Goal: Task Accomplishment & Management: Use online tool/utility

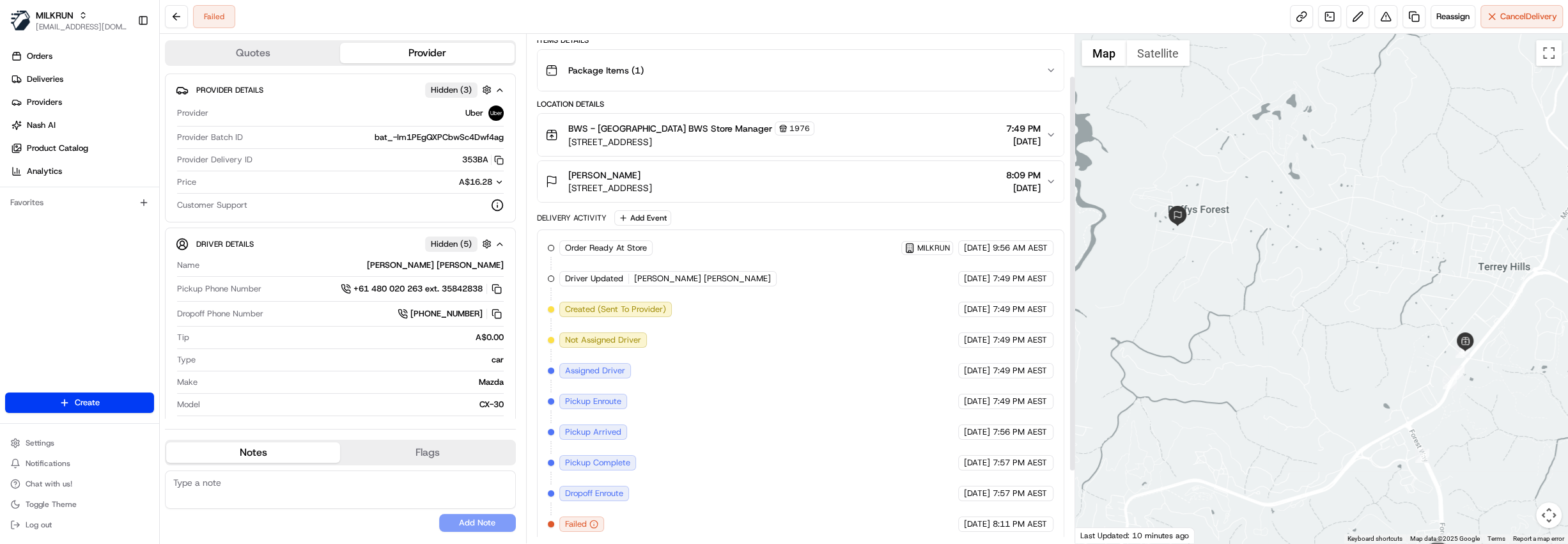
scroll to position [146, 0]
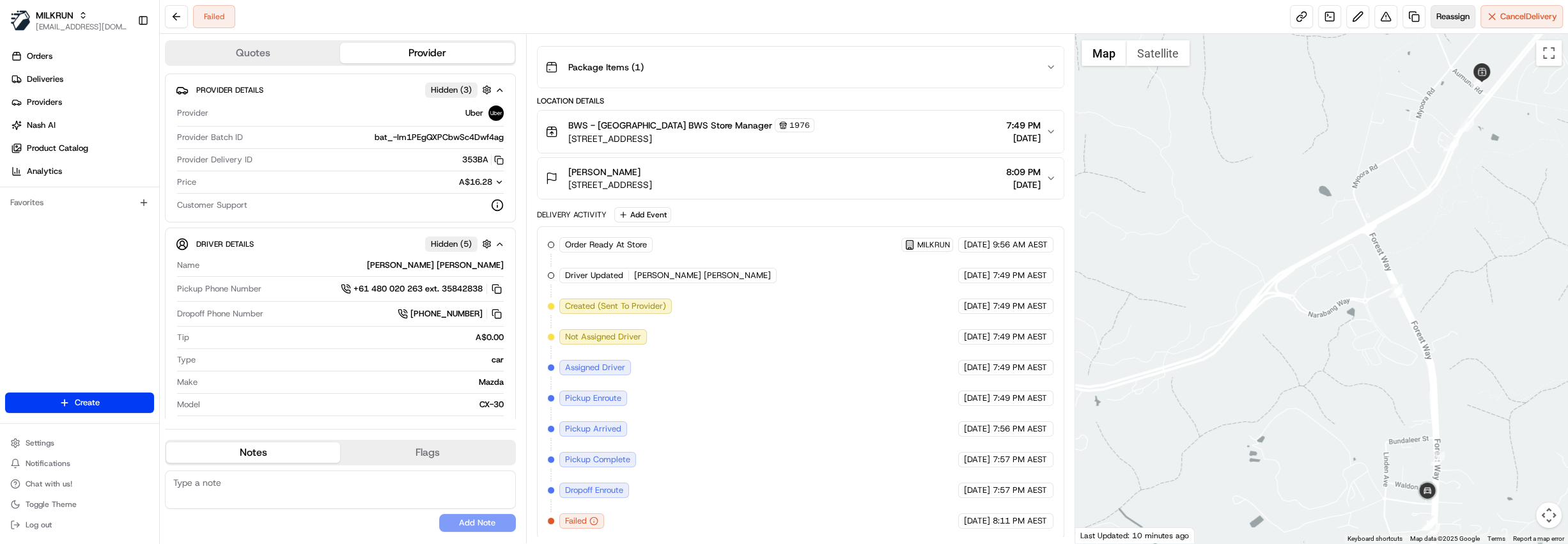
click at [1446, 18] on span "Reassign" at bounding box center [1453, 17] width 34 height 11
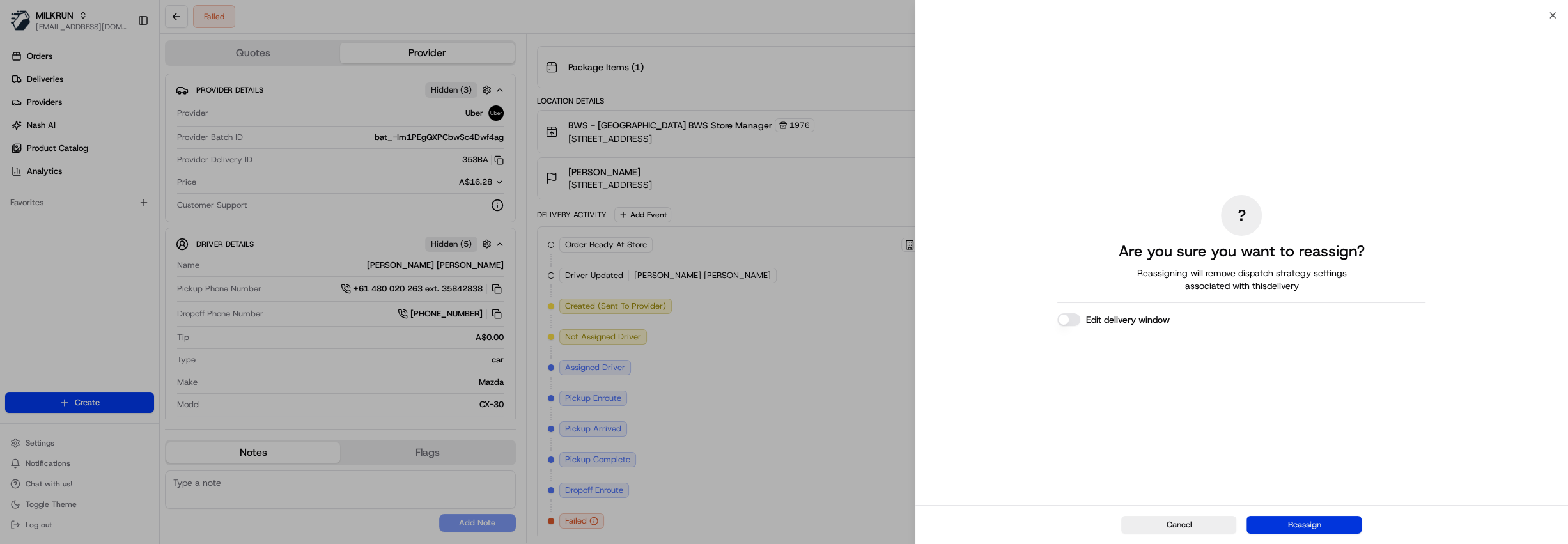
click at [1285, 531] on button "Reassign" at bounding box center [1304, 524] width 116 height 18
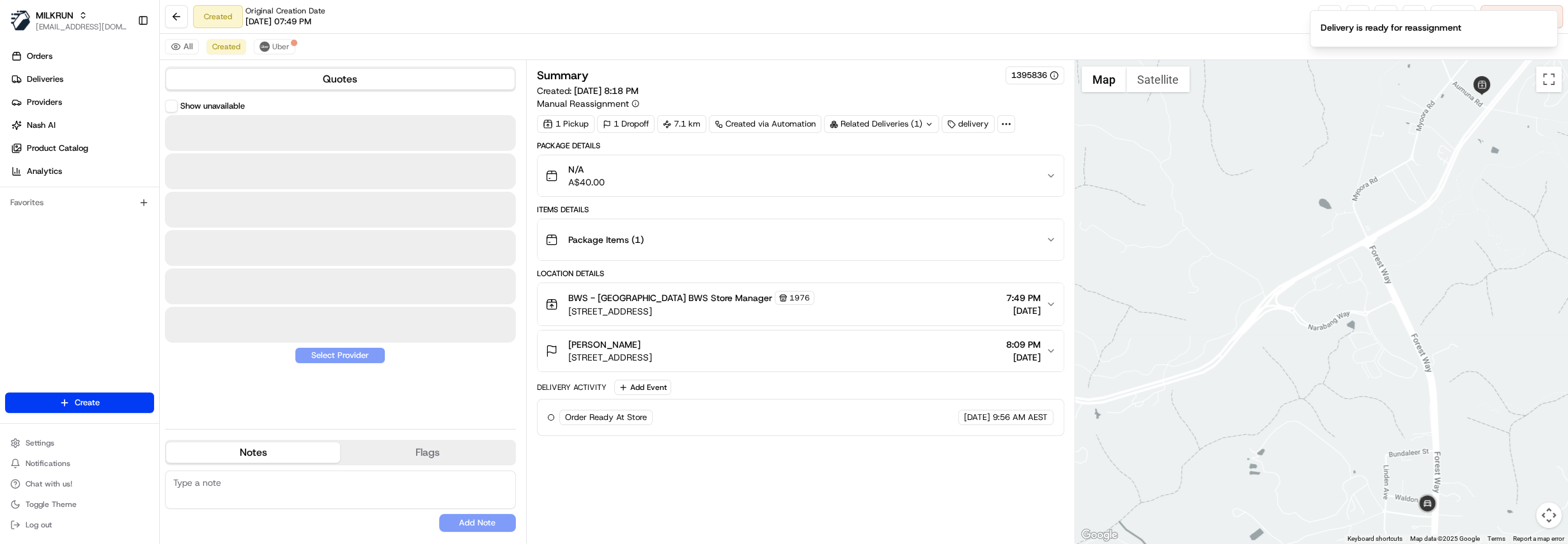
scroll to position [0, 0]
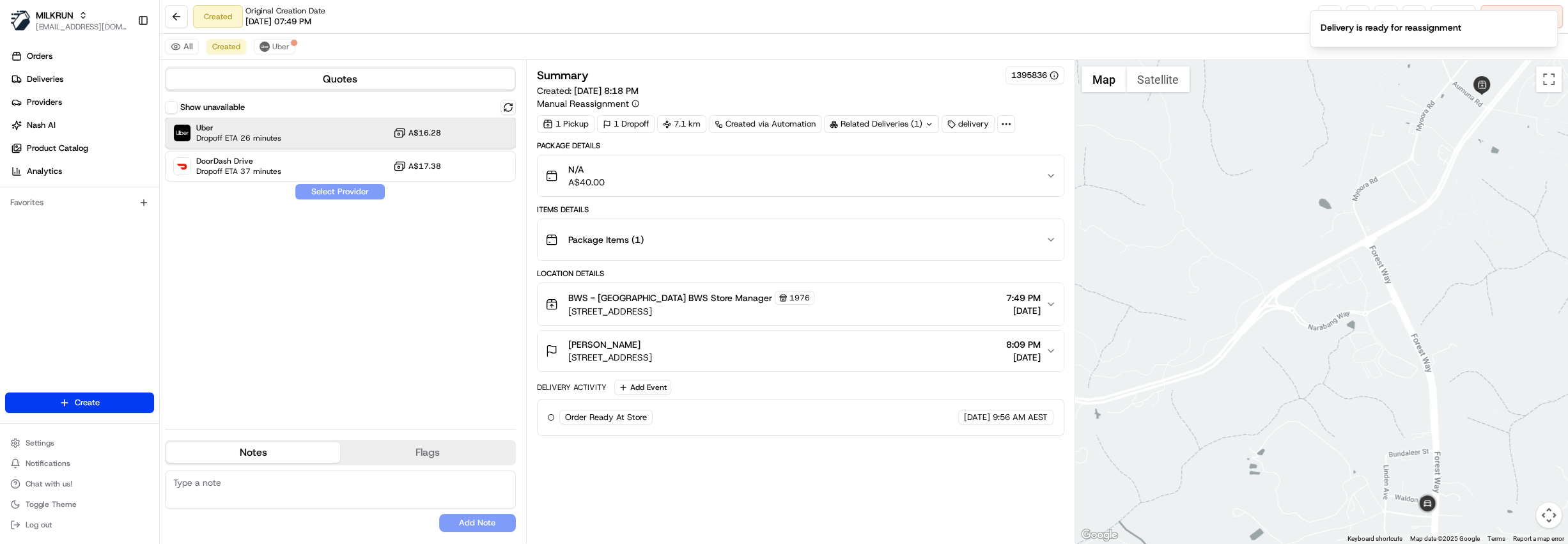
click at [291, 138] on div "Uber Dropoff ETA 26 minutes A$16.28" at bounding box center [340, 132] width 351 height 31
drag, startPoint x: 327, startPoint y: 188, endPoint x: 328, endPoint y: 182, distance: 6.1
click at [328, 192] on button "Assign Provider" at bounding box center [339, 192] width 90 height 15
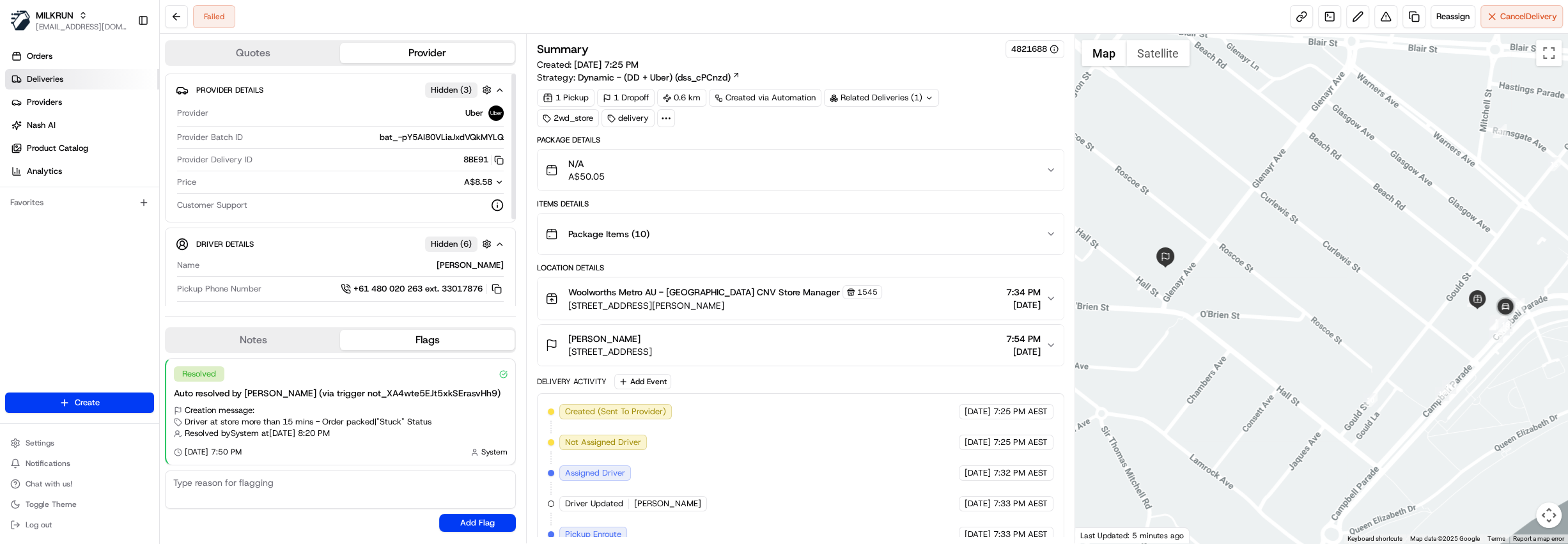
click at [96, 76] on link "Deliveries" at bounding box center [81, 79] width 154 height 20
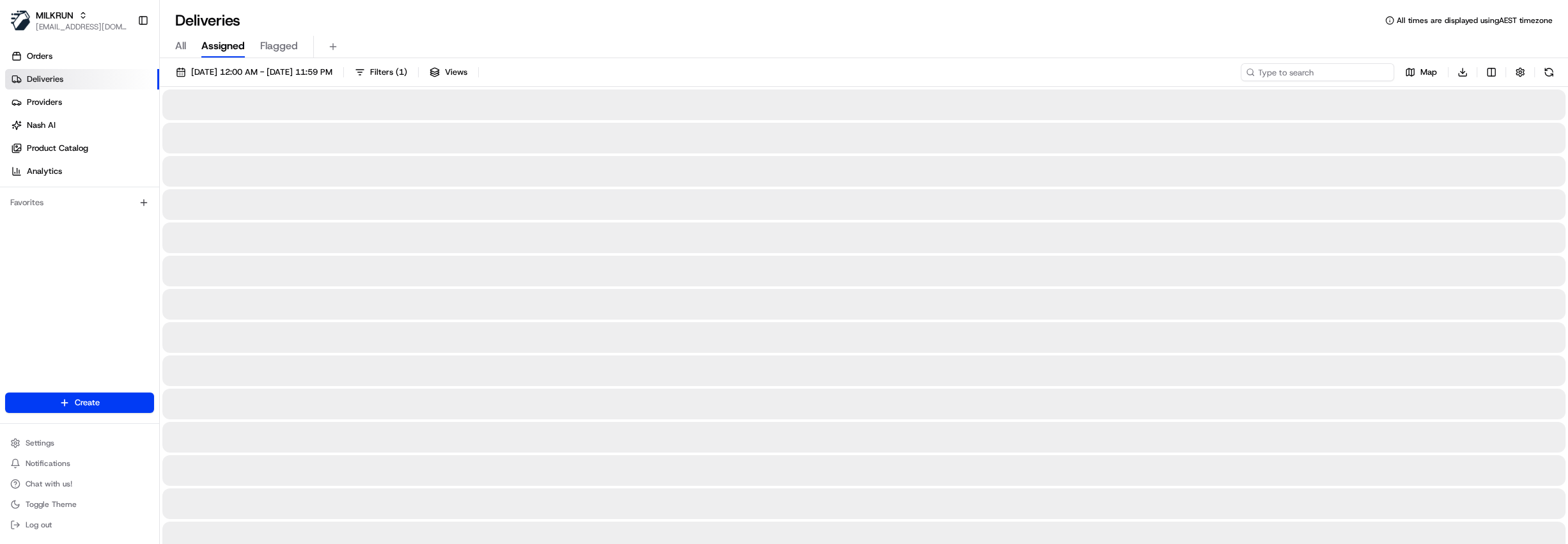
click at [1346, 69] on input at bounding box center [1317, 72] width 154 height 18
paste input "1e475565-bade-4550-b329-3977600a5137"
type input "1e475565-bade-4550-b329-3977600a5137"
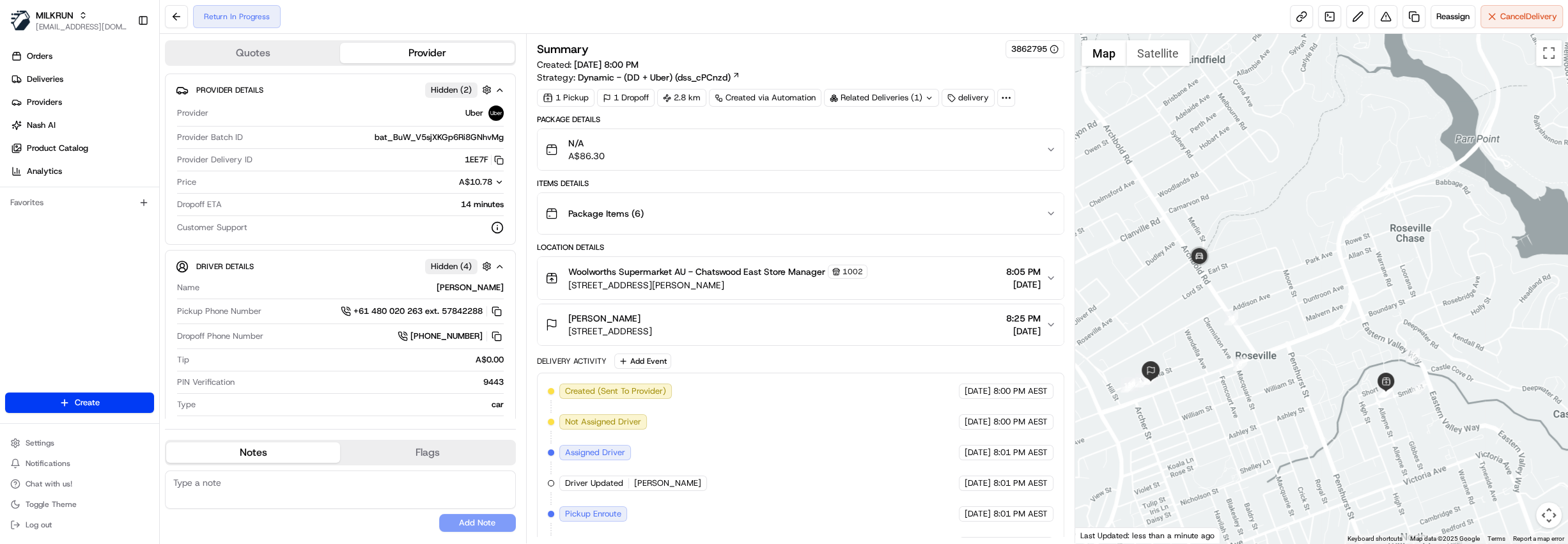
drag, startPoint x: 1344, startPoint y: 390, endPoint x: 1261, endPoint y: 363, distance: 87.3
click at [1261, 363] on div at bounding box center [1321, 288] width 493 height 510
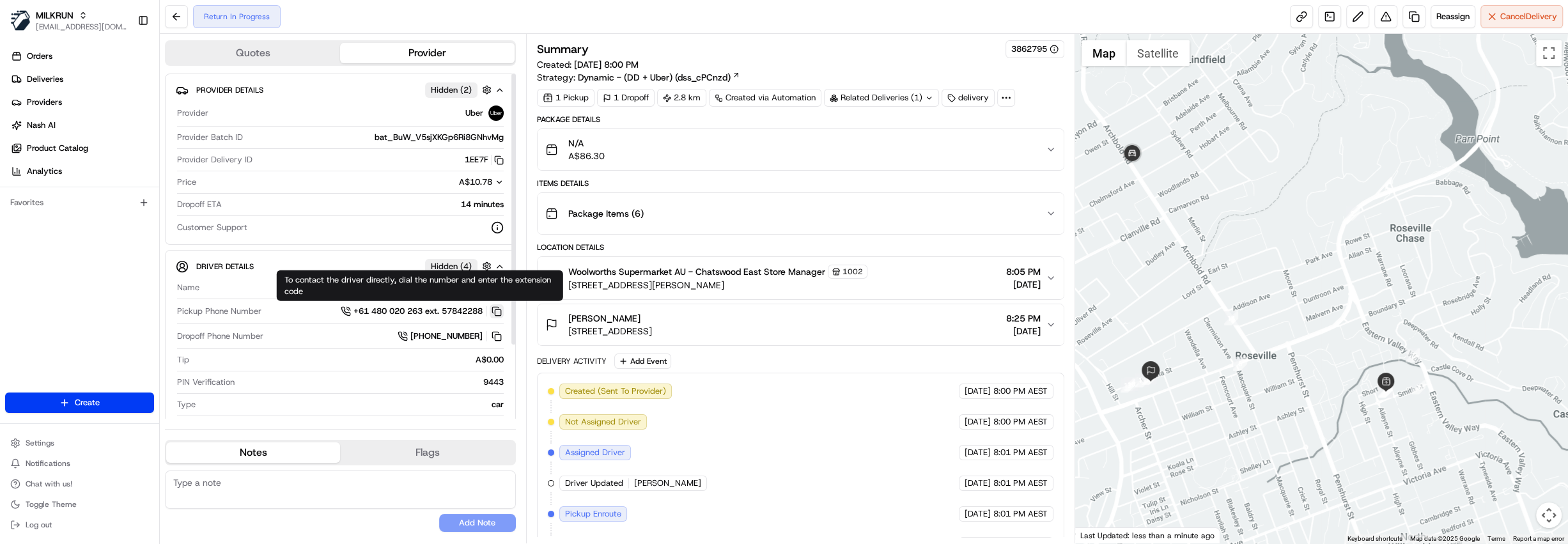
click at [500, 307] on button at bounding box center [497, 311] width 14 height 14
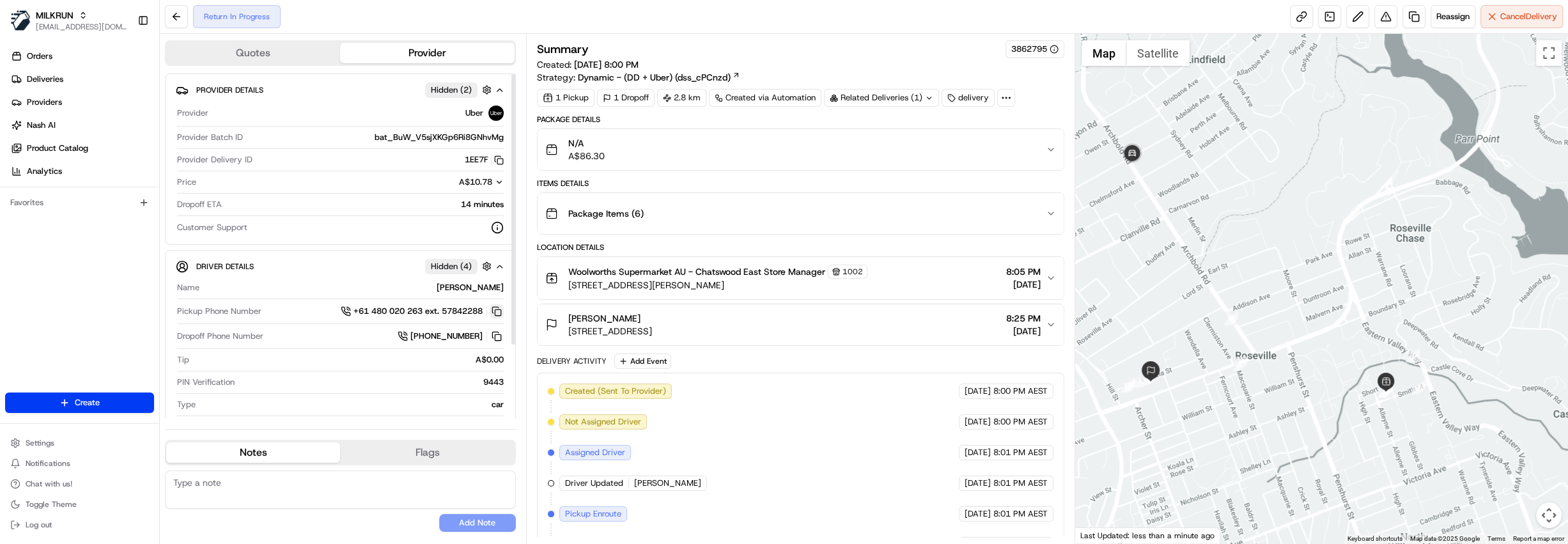
click at [500, 307] on button at bounding box center [497, 311] width 14 height 14
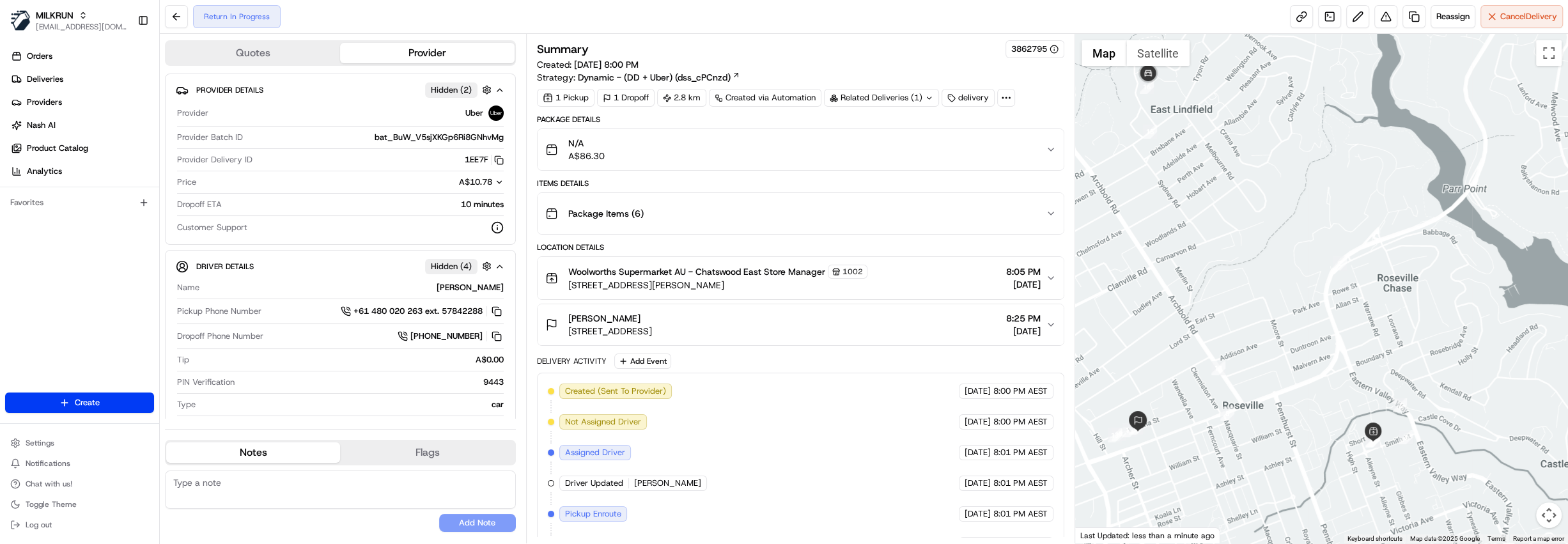
drag, startPoint x: 1340, startPoint y: 415, endPoint x: 1311, endPoint y: 302, distance: 116.7
click at [1311, 302] on div at bounding box center [1321, 288] width 493 height 510
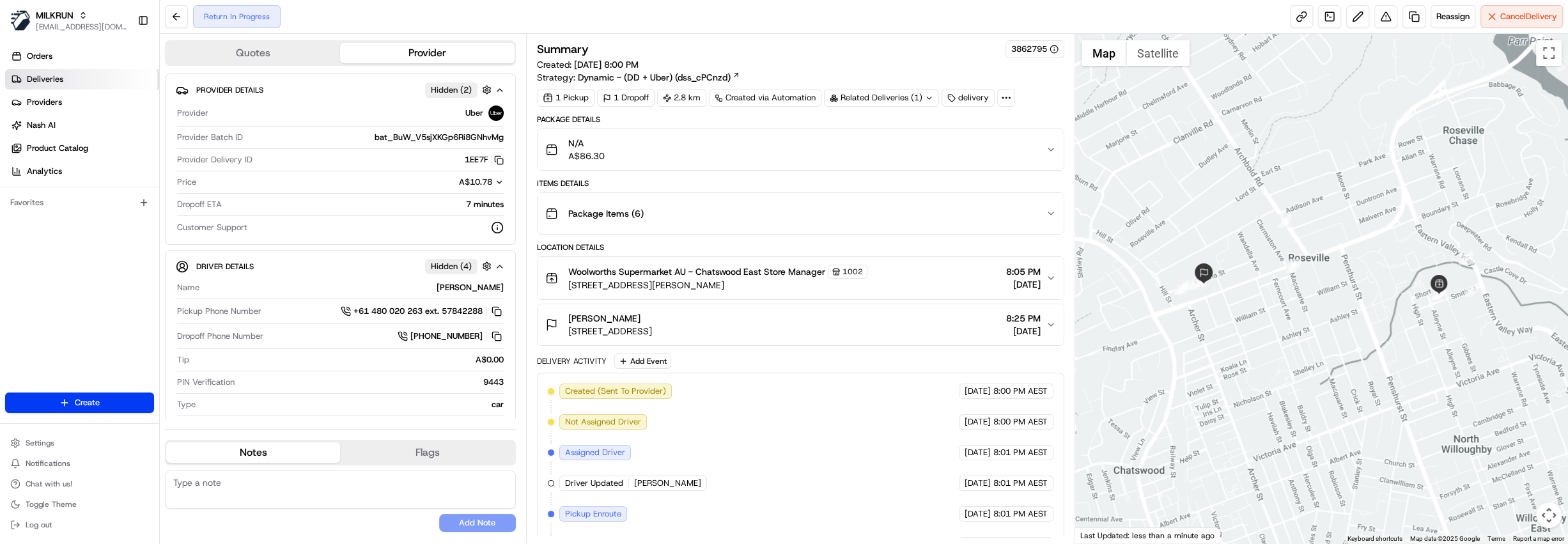
click at [121, 73] on link "Deliveries" at bounding box center [81, 79] width 154 height 20
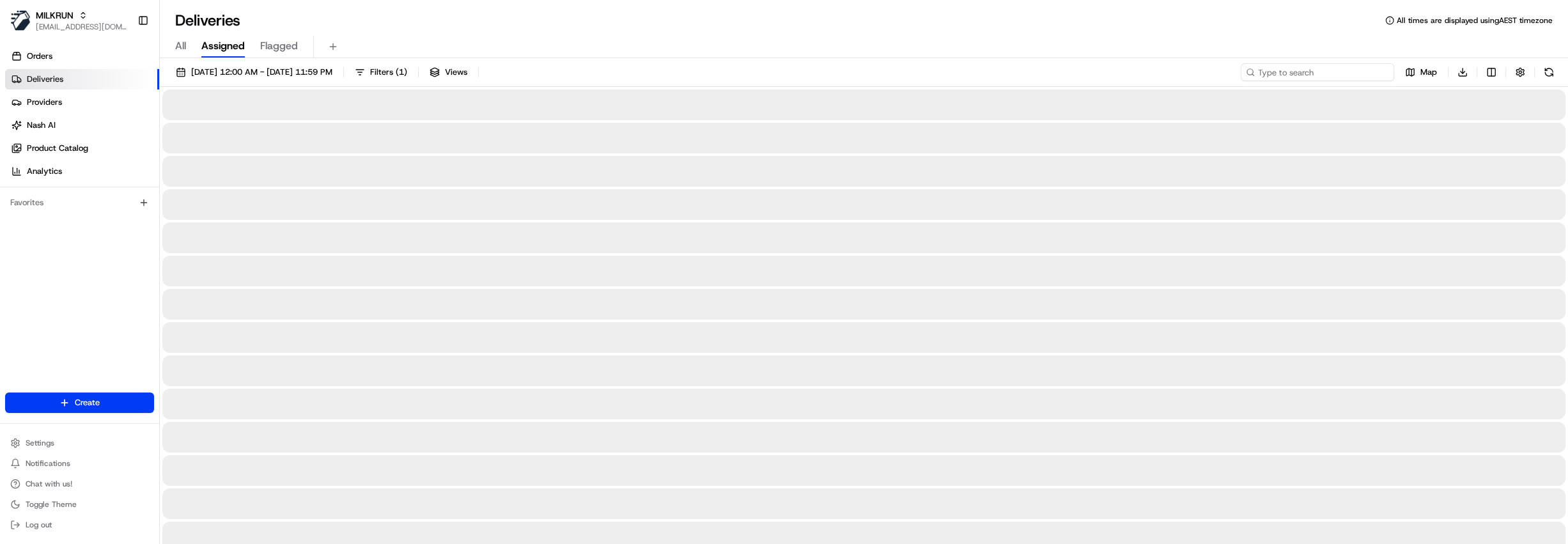
click at [1346, 75] on input at bounding box center [1317, 72] width 154 height 18
paste input "8a92d847-5985-4dd7-b639-9706b10d2801"
type input "8a92d847-5985-4dd7-b639-9706b10d2801"
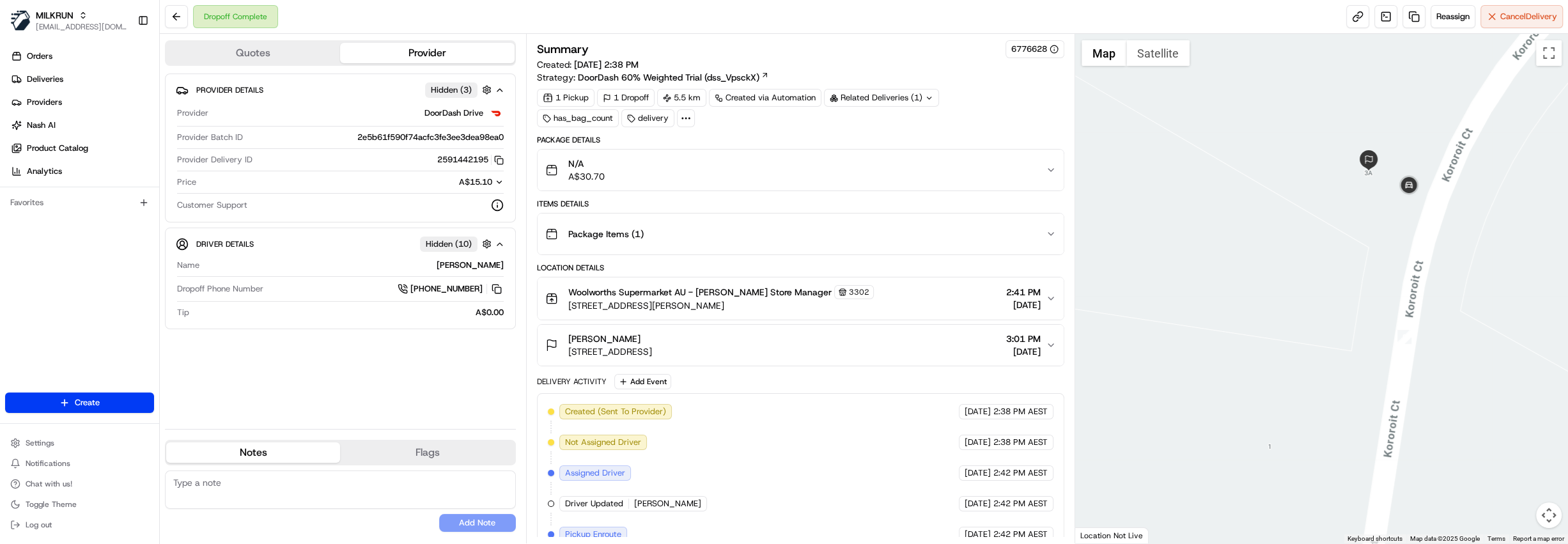
click at [747, 341] on div "nik r 3A Kororoit Ct, Kurunjang, VIC 3337, AU 3:01 PM 16/08/2025" at bounding box center [795, 345] width 500 height 25
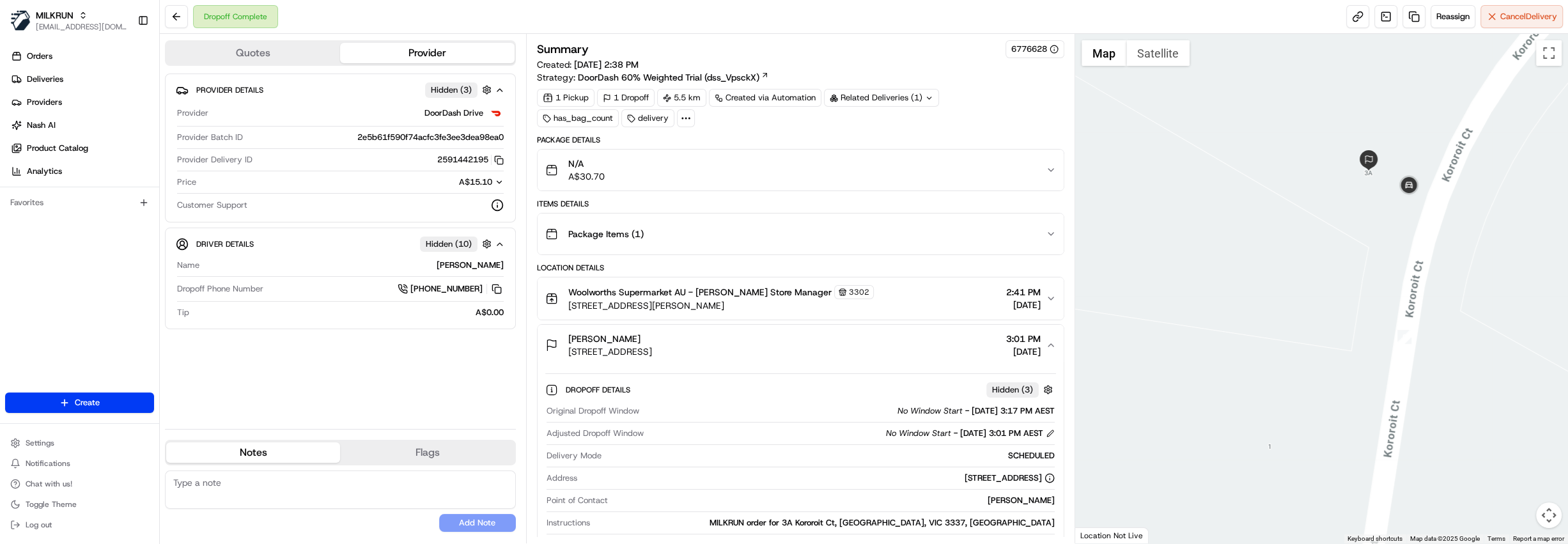
click at [784, 169] on div "N/A A$30.70" at bounding box center [795, 170] width 500 height 25
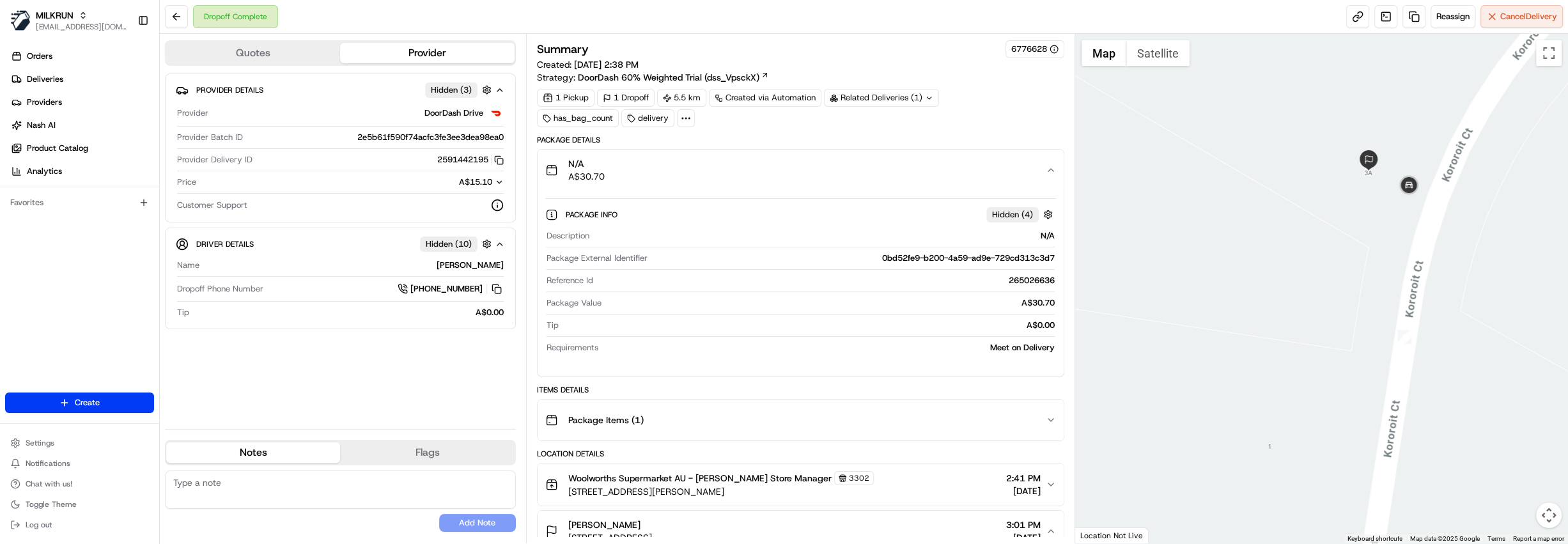
click at [784, 169] on div "N/A A$30.70" at bounding box center [795, 170] width 500 height 25
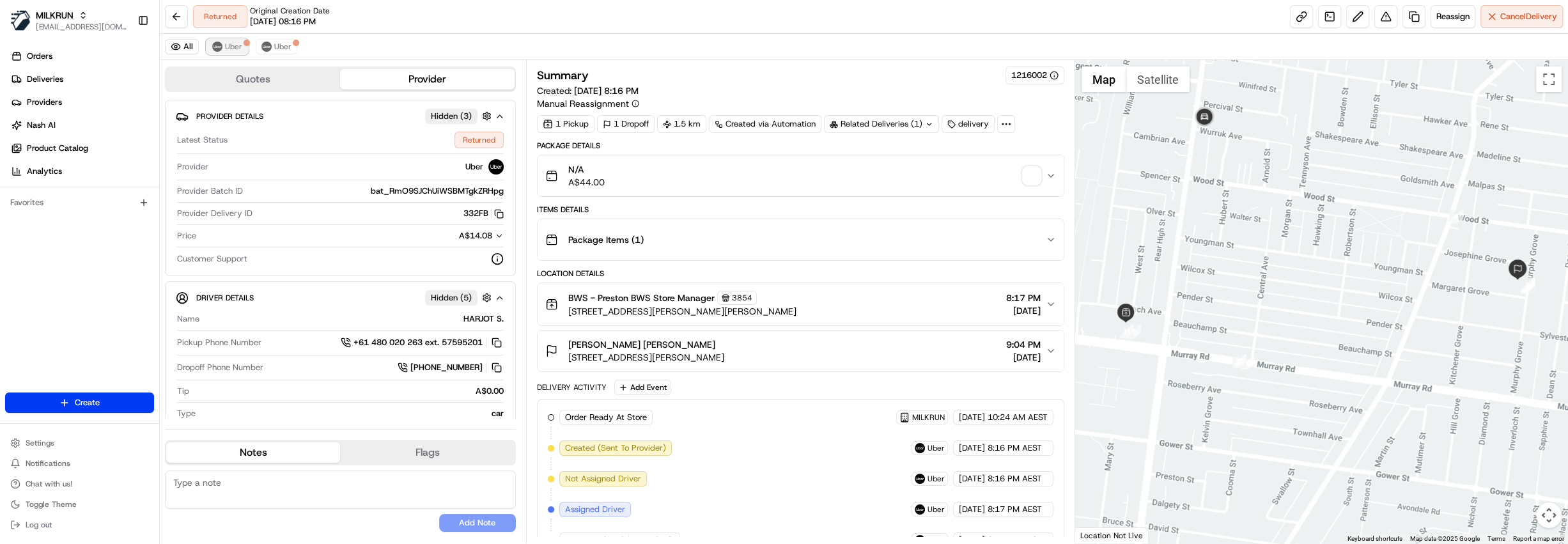
click at [225, 51] on button "Uber" at bounding box center [227, 47] width 42 height 15
click at [264, 44] on img at bounding box center [266, 47] width 10 height 10
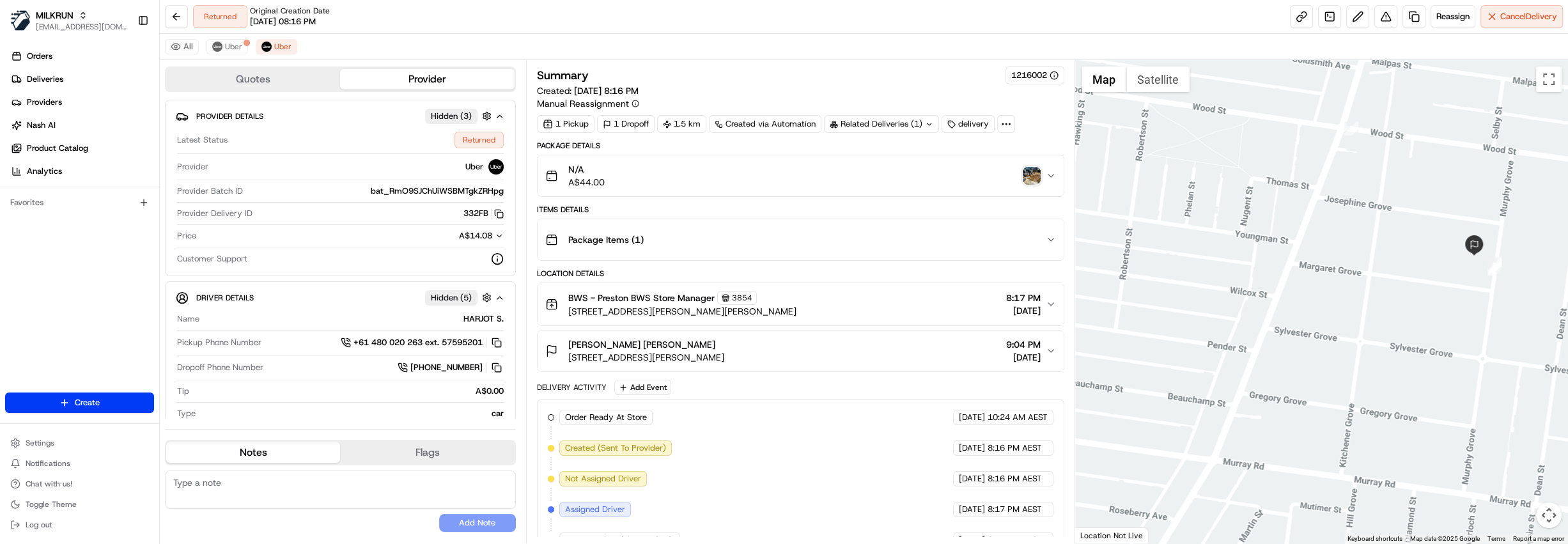
drag, startPoint x: 1523, startPoint y: 293, endPoint x: 1298, endPoint y: 304, distance: 225.3
click at [1298, 304] on div at bounding box center [1321, 302] width 493 height 483
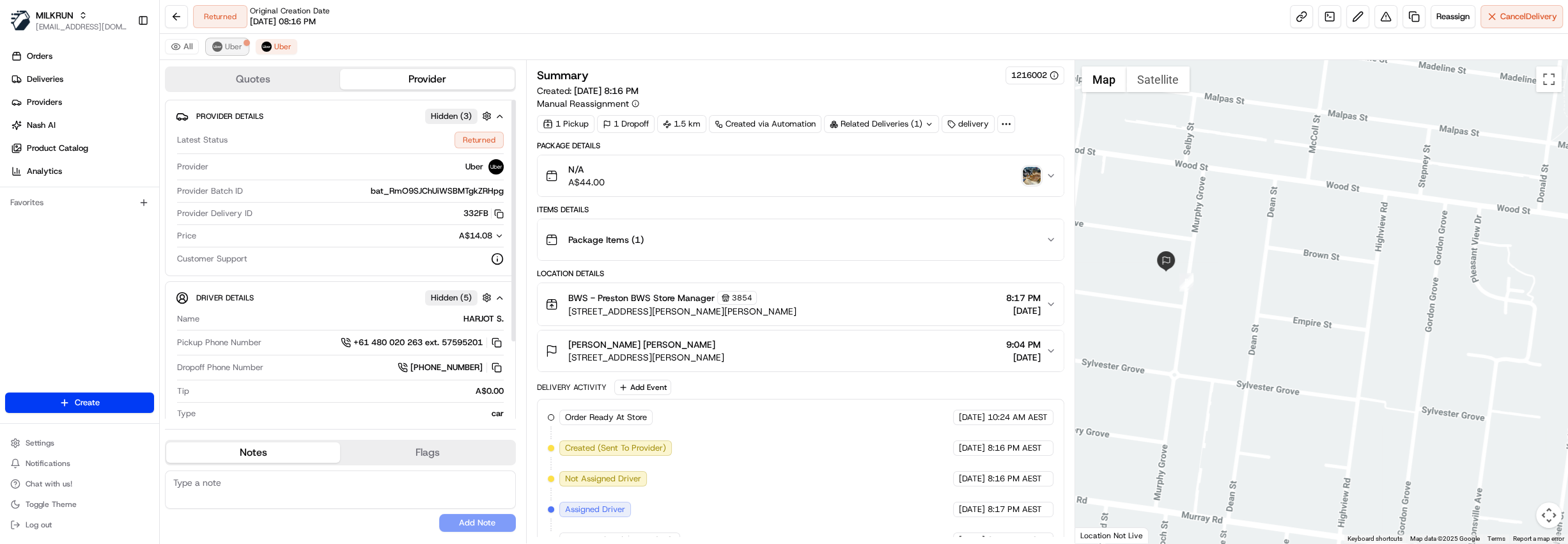
click at [234, 48] on span "Uber" at bounding box center [234, 47] width 18 height 10
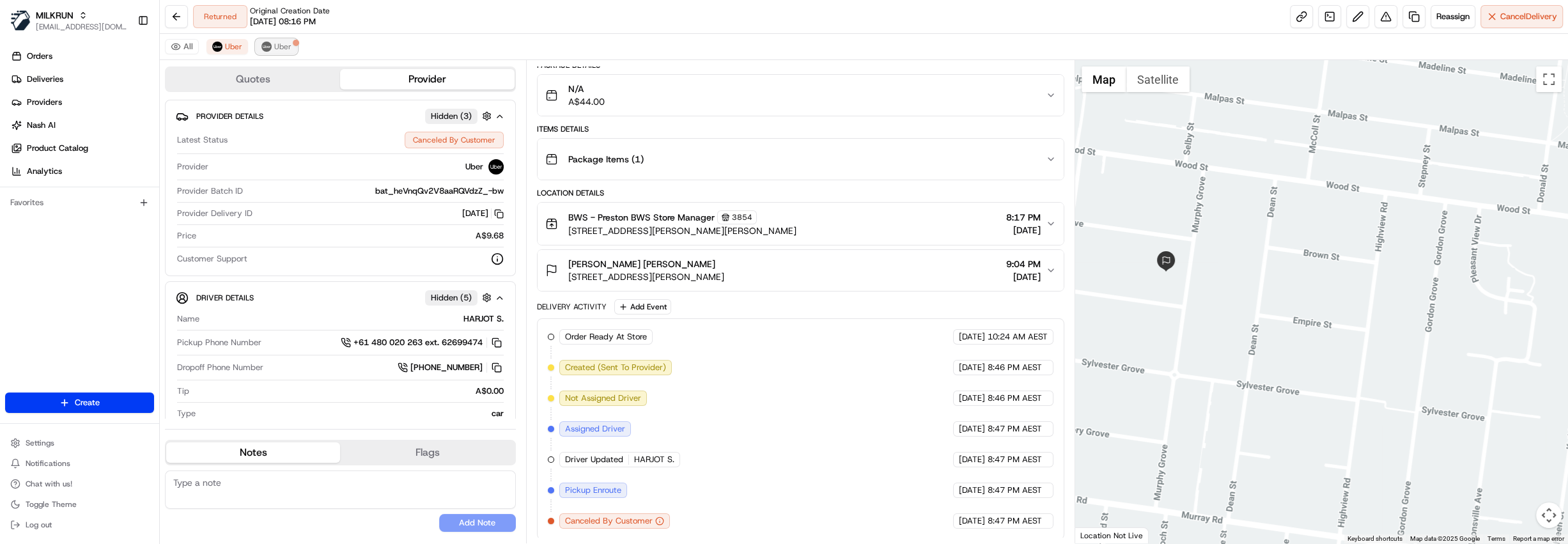
click at [276, 49] on span "Uber" at bounding box center [282, 47] width 18 height 10
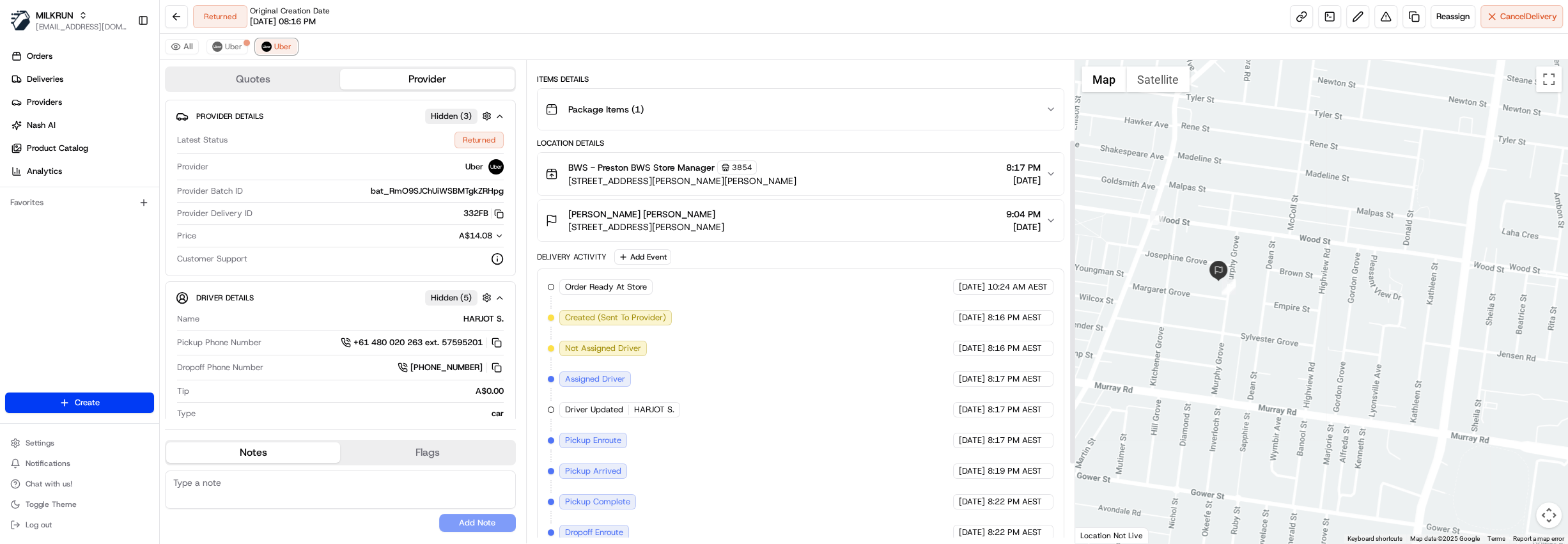
scroll to position [117, 0]
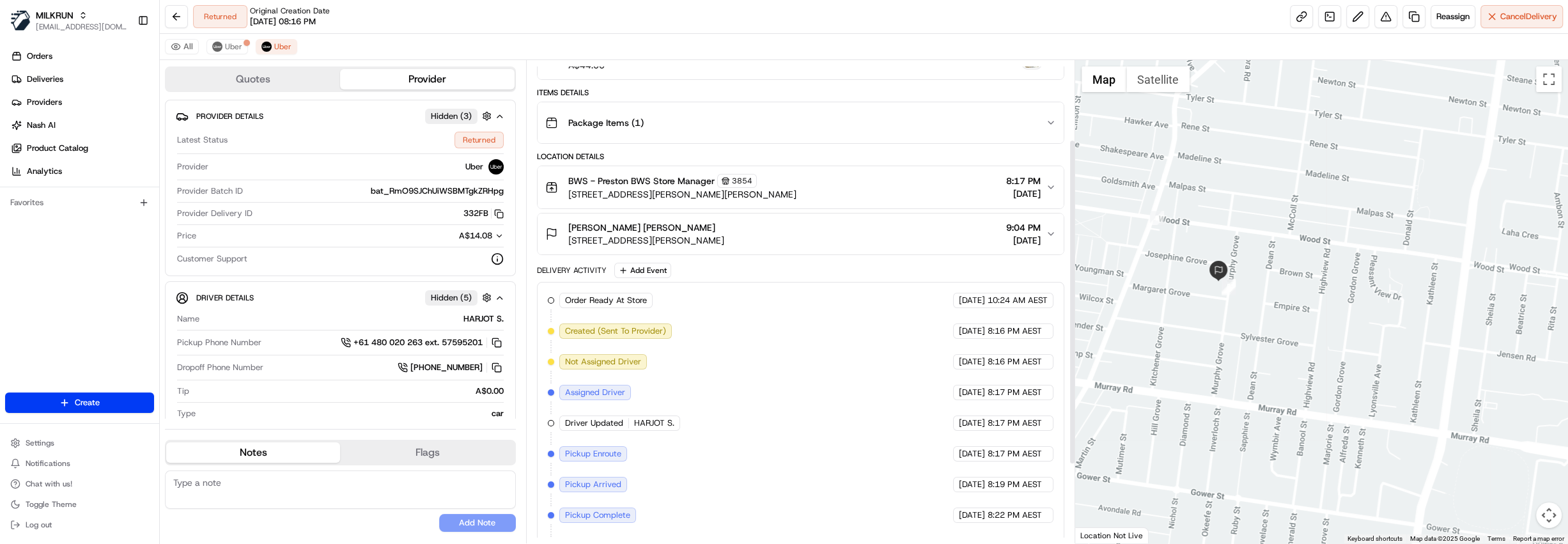
click at [716, 241] on span "[STREET_ADDRESS][PERSON_NAME]" at bounding box center [646, 240] width 156 height 13
